Goal: Obtain resource: Obtain resource

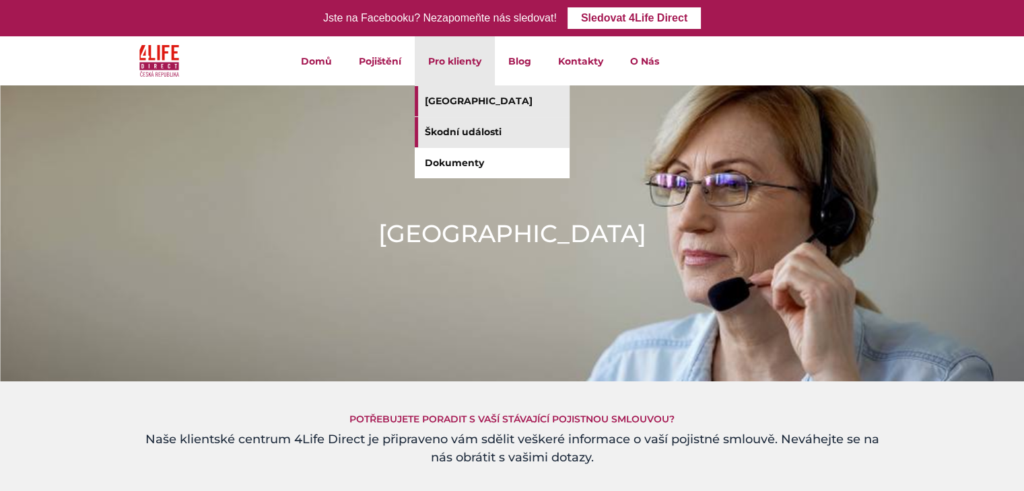
click at [447, 133] on link "Škodní události" at bounding box center [492, 132] width 155 height 30
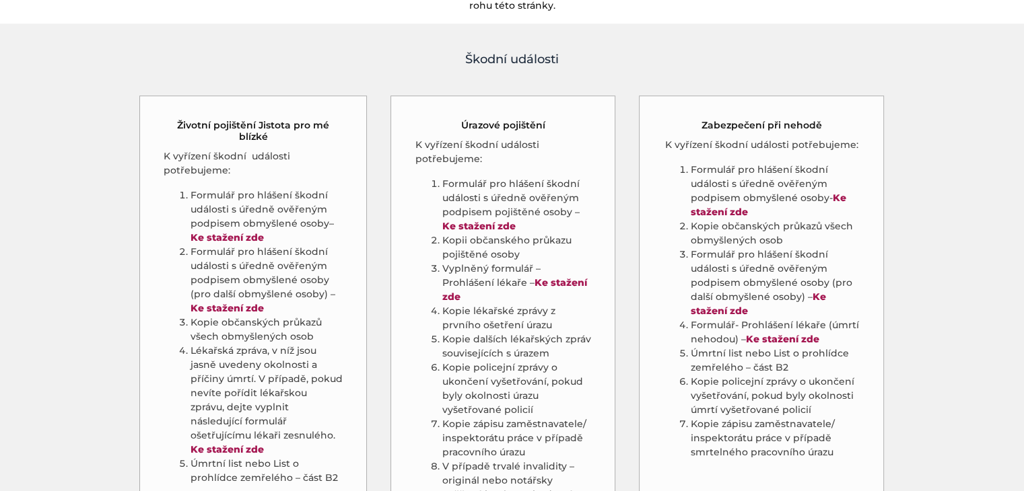
scroll to position [673, 0]
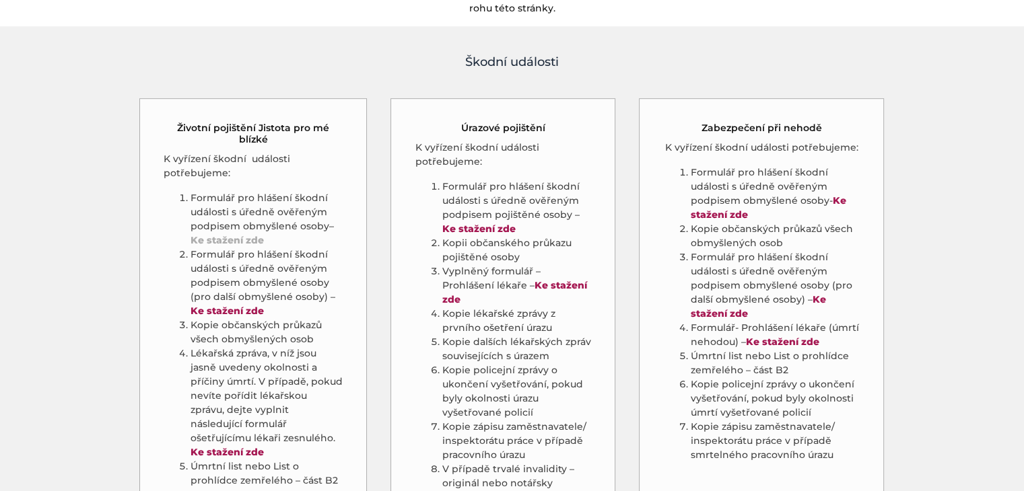
click at [228, 234] on strong "Ke stažení zde" at bounding box center [227, 240] width 73 height 12
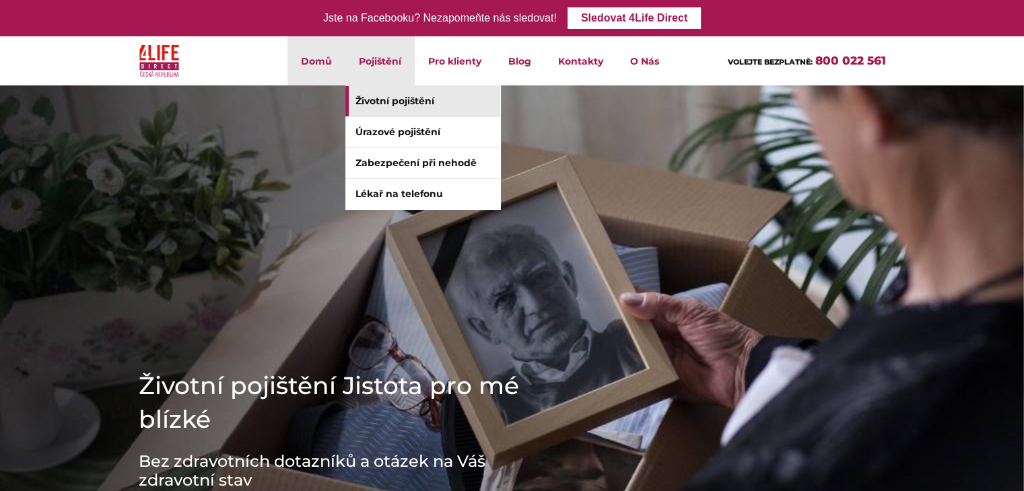
click at [390, 100] on link "Životní pojištění" at bounding box center [422, 101] width 155 height 30
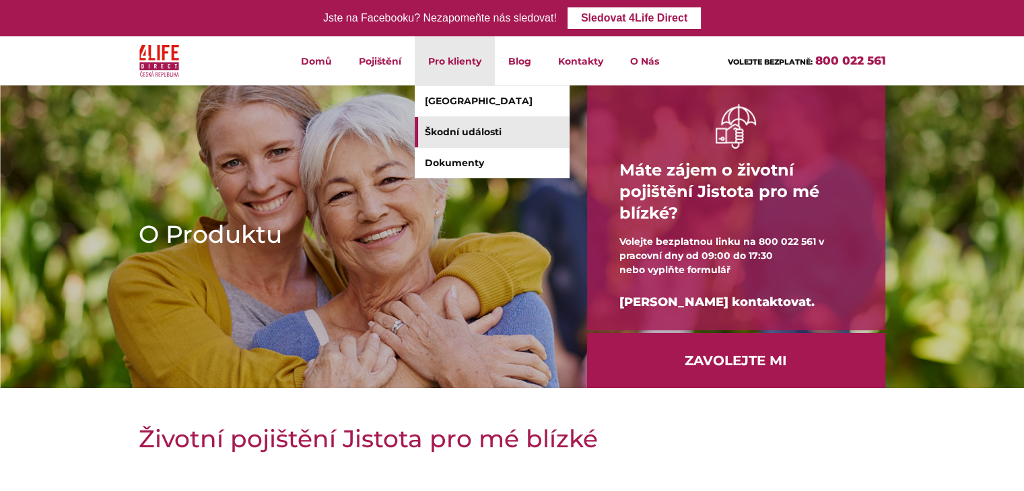
click at [477, 134] on link "Škodní události" at bounding box center [492, 132] width 155 height 30
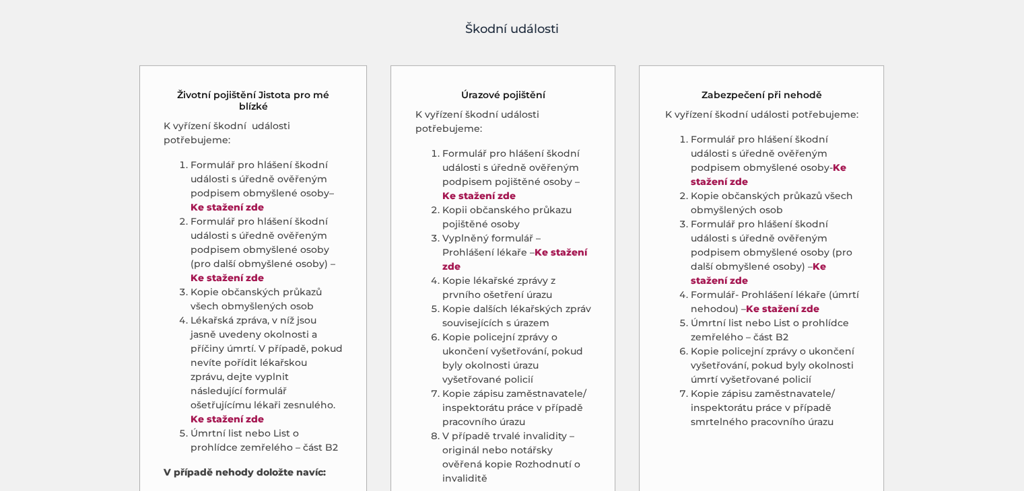
scroll to position [741, 0]
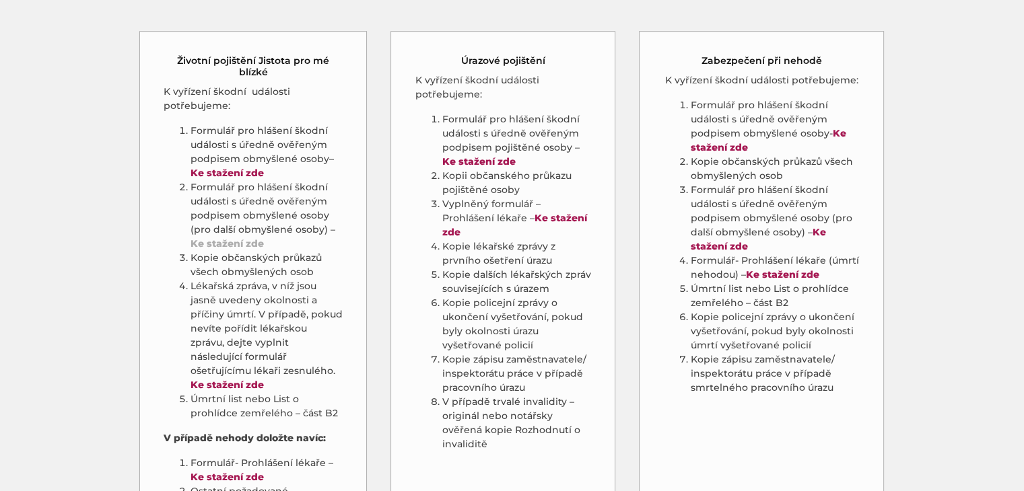
click at [230, 238] on strong "Ke stažení zde" at bounding box center [227, 244] width 73 height 12
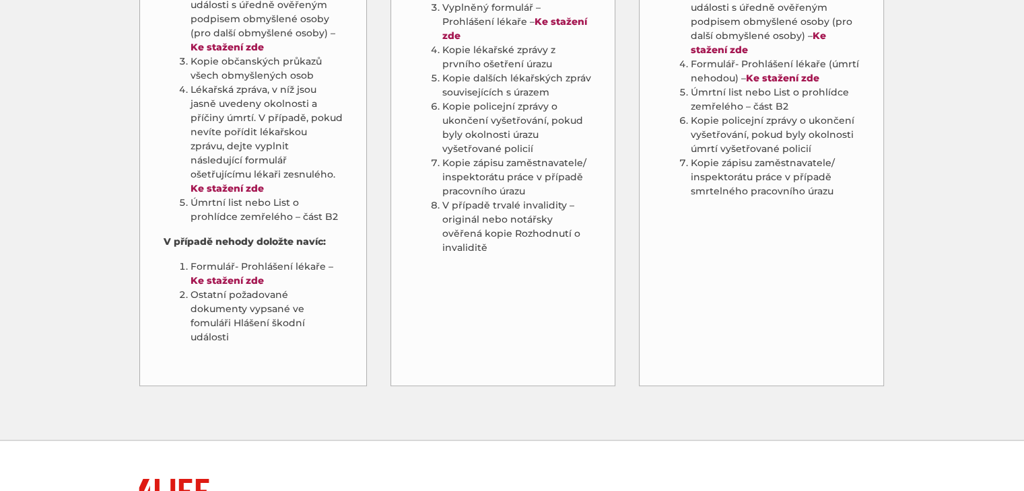
scroll to position [943, 0]
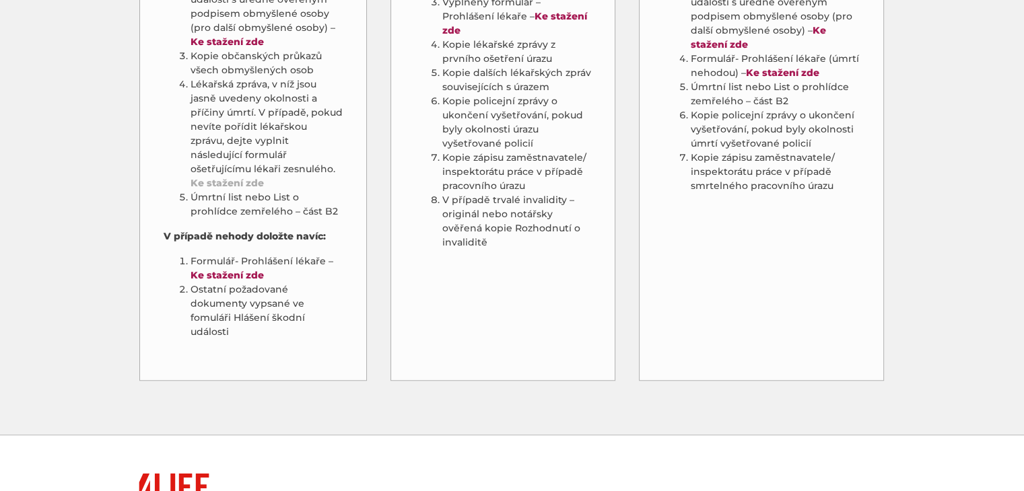
click at [238, 177] on link "Ke stažení zde" at bounding box center [227, 183] width 73 height 12
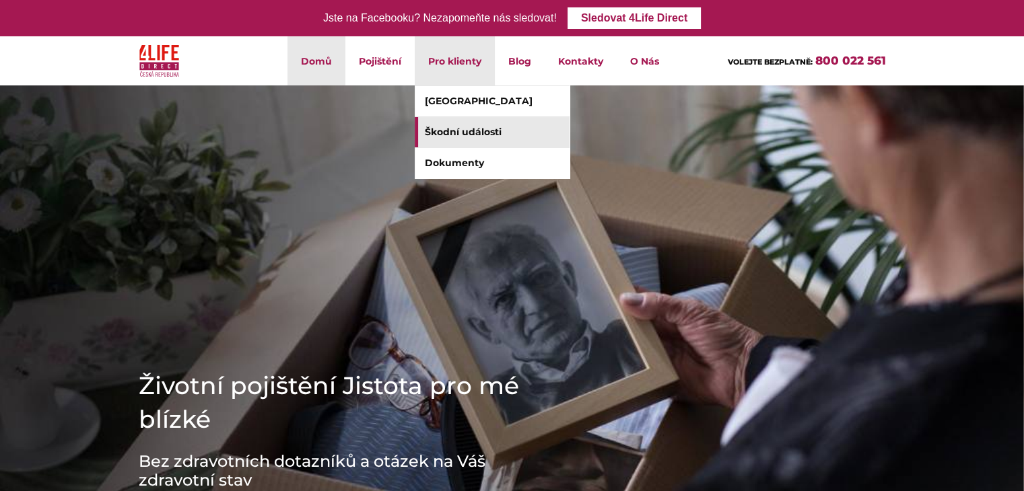
click at [469, 133] on link "Škodní události" at bounding box center [492, 132] width 155 height 30
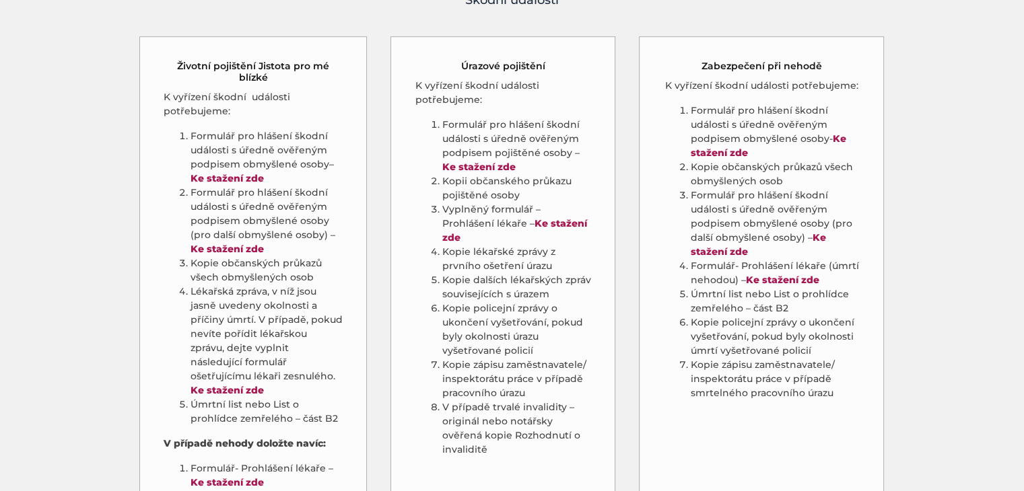
scroll to position [741, 0]
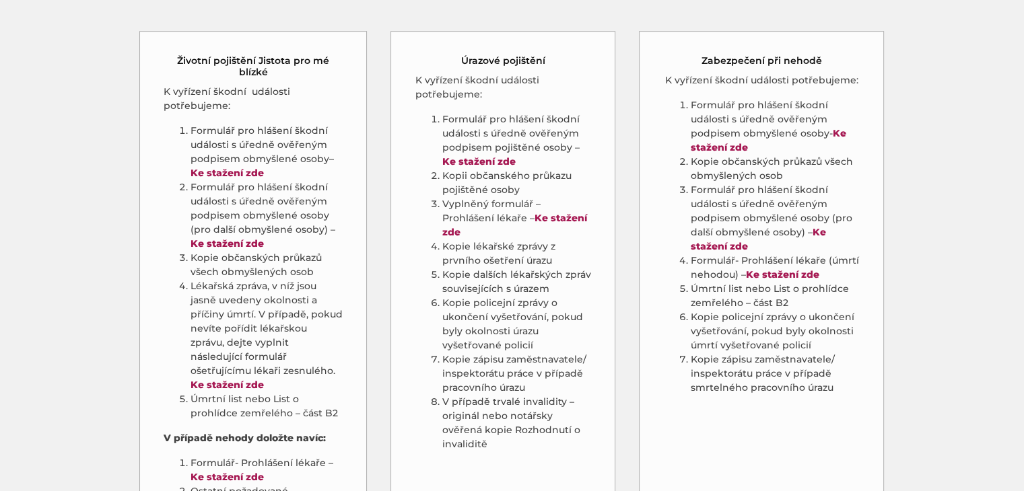
click at [208, 85] on p "K vyřízení škodní události potřebujeme:" at bounding box center [254, 99] width 180 height 28
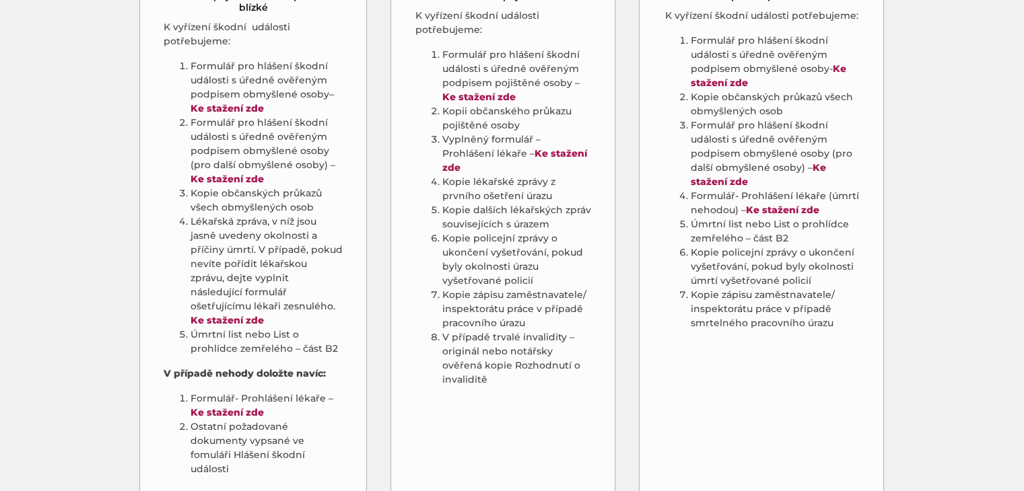
scroll to position [808, 0]
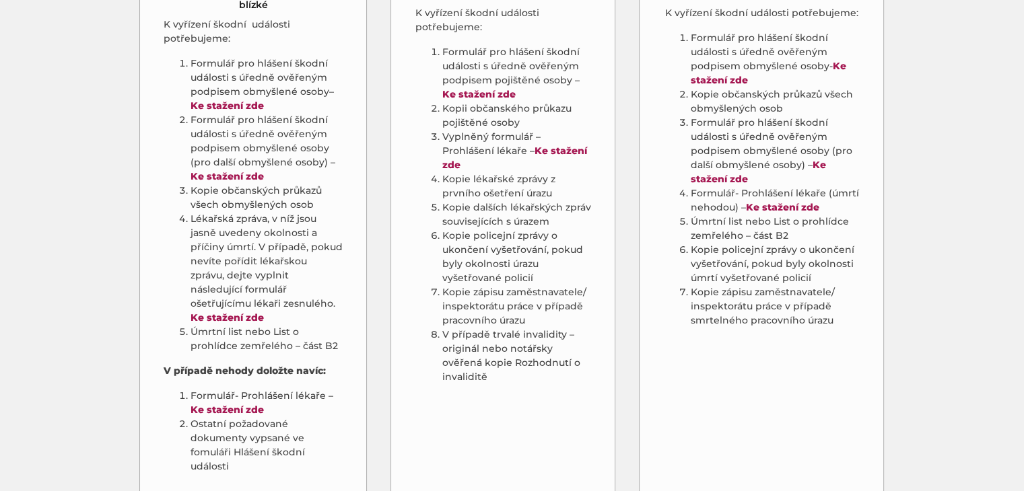
click at [222, 57] on li "Formulář pro hlášení škodní události s úředně ověřeným podpisem obmyšlené osoby…" at bounding box center [267, 85] width 153 height 57
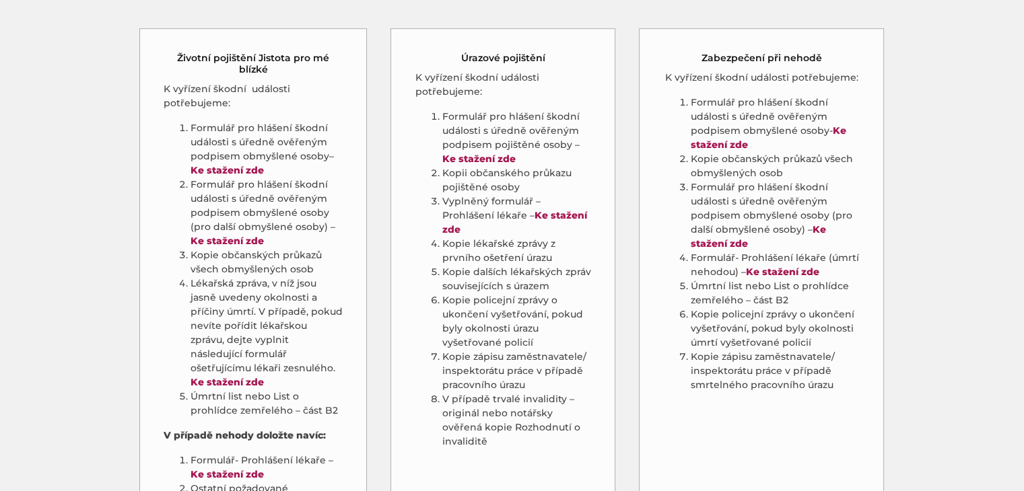
scroll to position [741, 0]
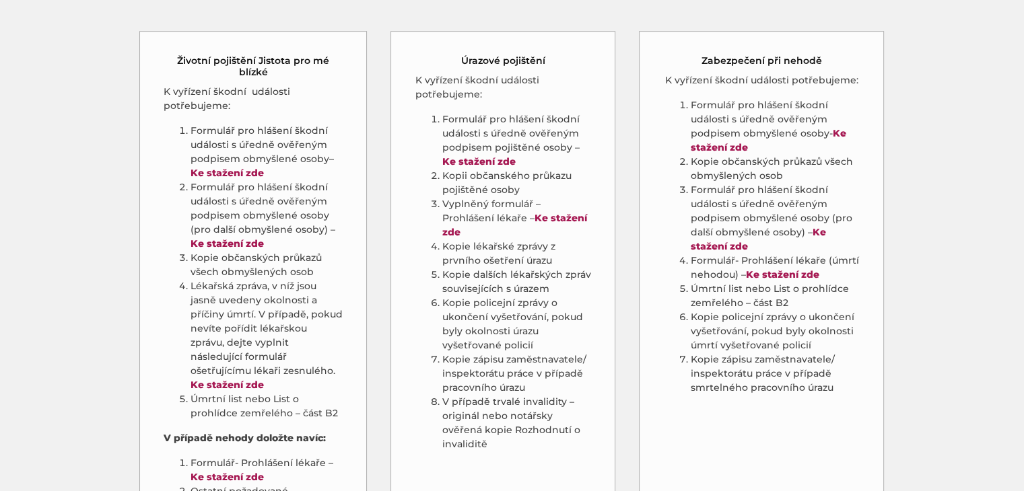
drag, startPoint x: 176, startPoint y: 40, endPoint x: 250, endPoint y: 75, distance: 82.5
click at [250, 75] on div "Životní pojištění Jistota pro mé blízké K vyřízení škodní události potřebujeme:…" at bounding box center [253, 307] width 228 height 552
click at [186, 59] on h5 "Životní pojištění Jistota pro mé blízké" at bounding box center [254, 66] width 180 height 23
click at [179, 55] on h5 "Životní pojištění Jistota pro mé blízké" at bounding box center [254, 66] width 180 height 23
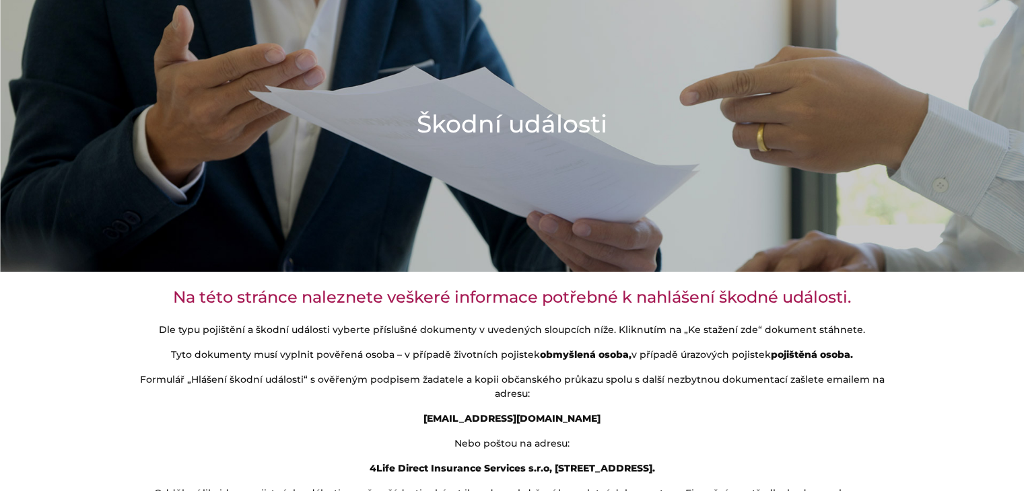
scroll to position [202, 0]
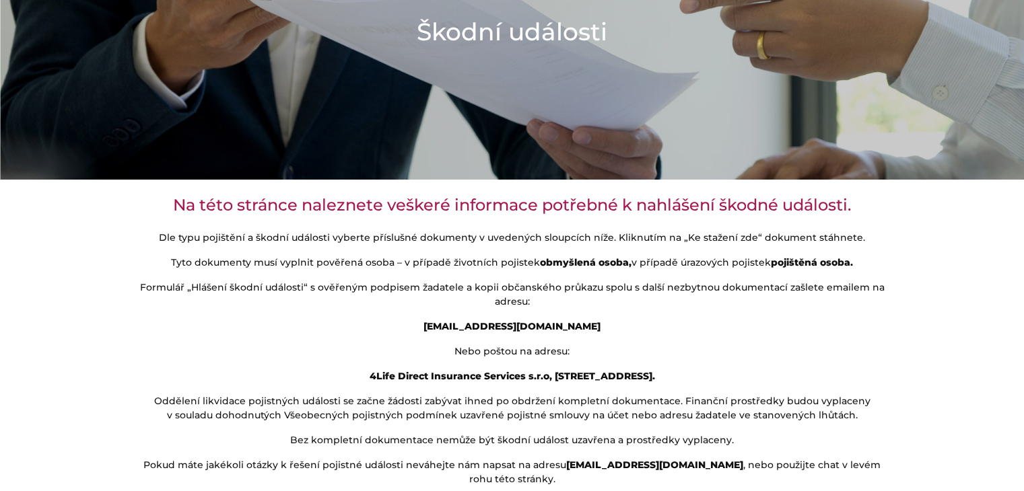
click at [170, 201] on h3 "Na této stránce naleznete veškeré informace potřebné k nahlášení škodné událost…" at bounding box center [512, 205] width 747 height 19
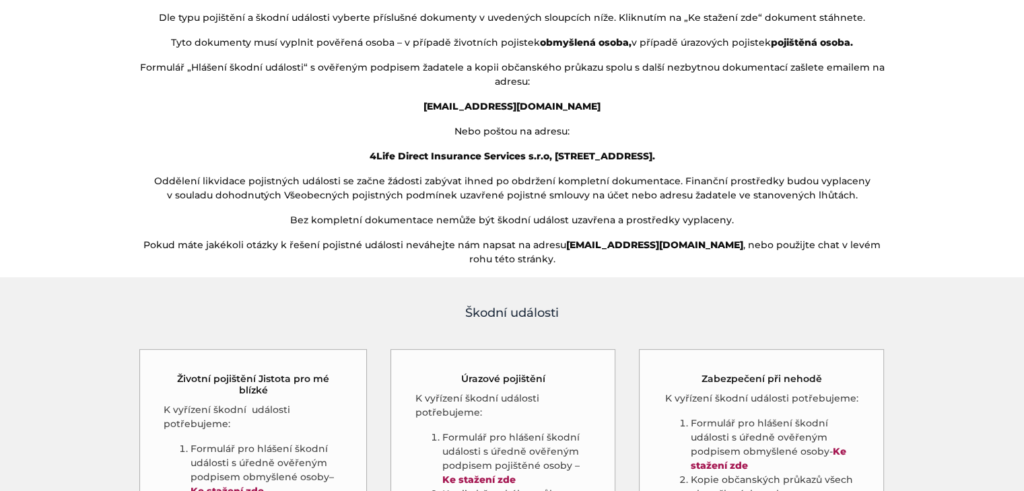
scroll to position [389, 0]
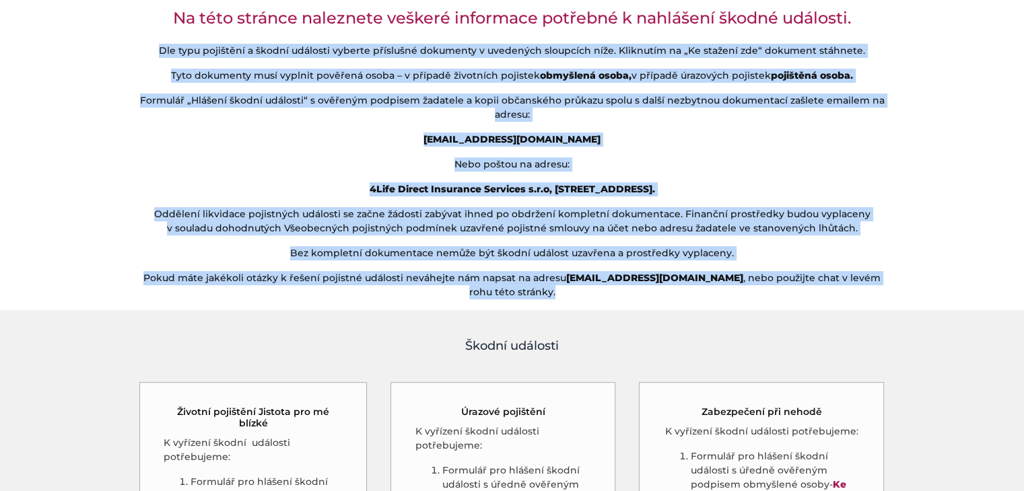
drag, startPoint x: 168, startPoint y: 232, endPoint x: 890, endPoint y: 273, distance: 723.6
click at [890, 273] on div "Na této stránce naleznete veškeré informace potřebné k nahlášení škodné událost…" at bounding box center [513, 152] width 768 height 318
copy div "Lor ipsu dolorsita c adipis elitsedd eiusmod temporinc utlaboree d magnaaliq en…"
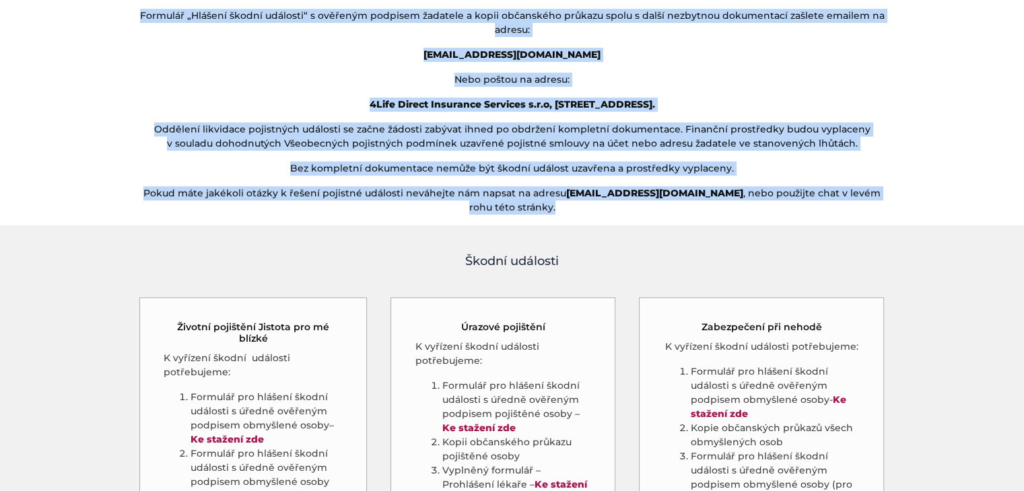
scroll to position [524, 0]
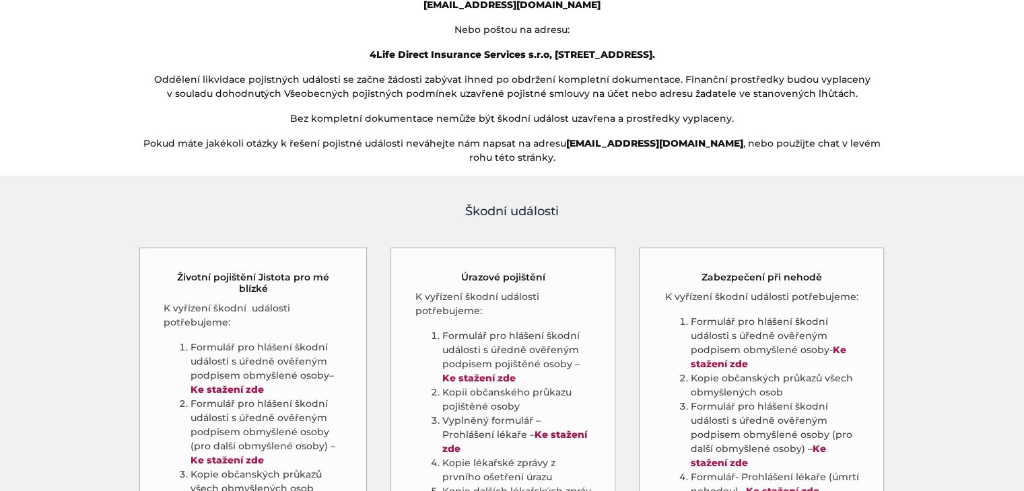
drag, startPoint x: 461, startPoint y: 203, endPoint x: 461, endPoint y: 222, distance: 18.9
click at [461, 222] on div "Škodní události" at bounding box center [513, 211] width 768 height 50
drag, startPoint x: 182, startPoint y: 264, endPoint x: 242, endPoint y: 343, distance: 99.0
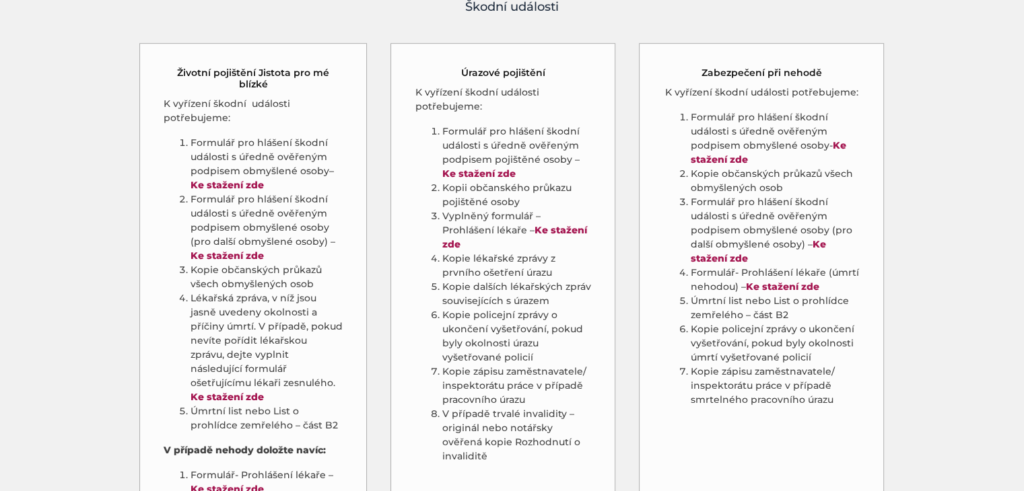
scroll to position [726, 0]
